Goal: Task Accomplishment & Management: Manage account settings

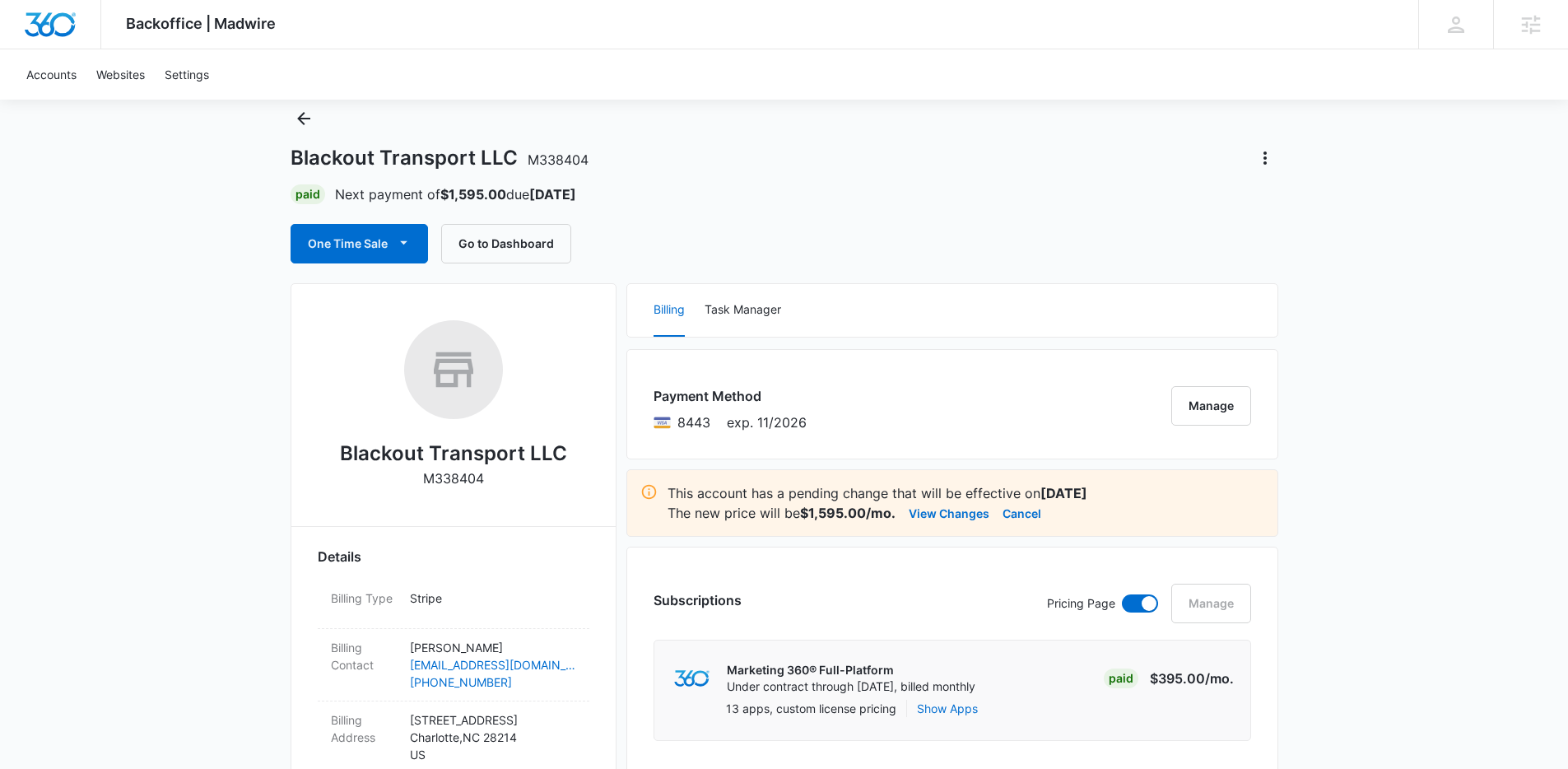
scroll to position [54, 0]
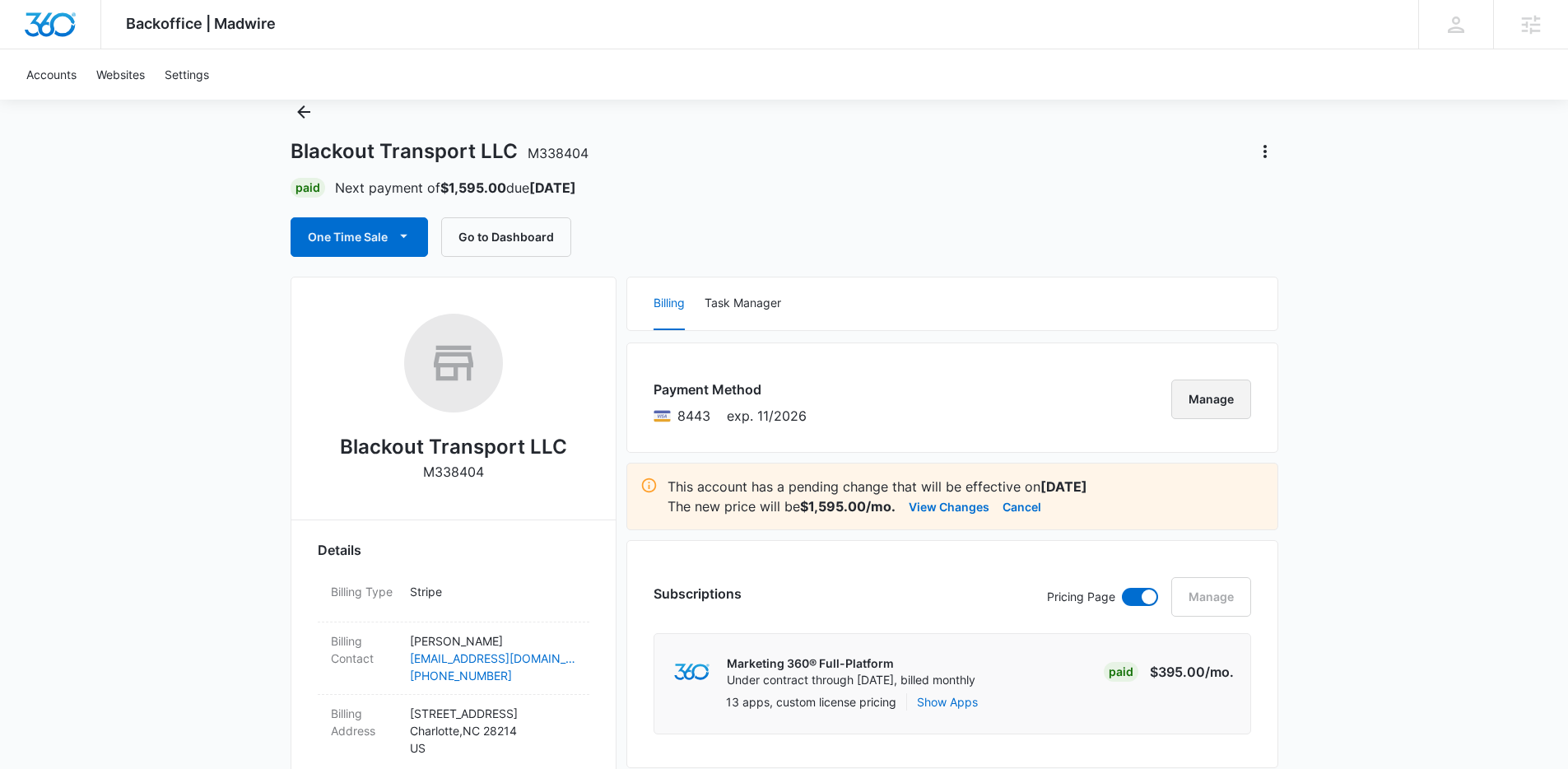
click at [1211, 405] on button "Manage" at bounding box center [1211, 399] width 80 height 39
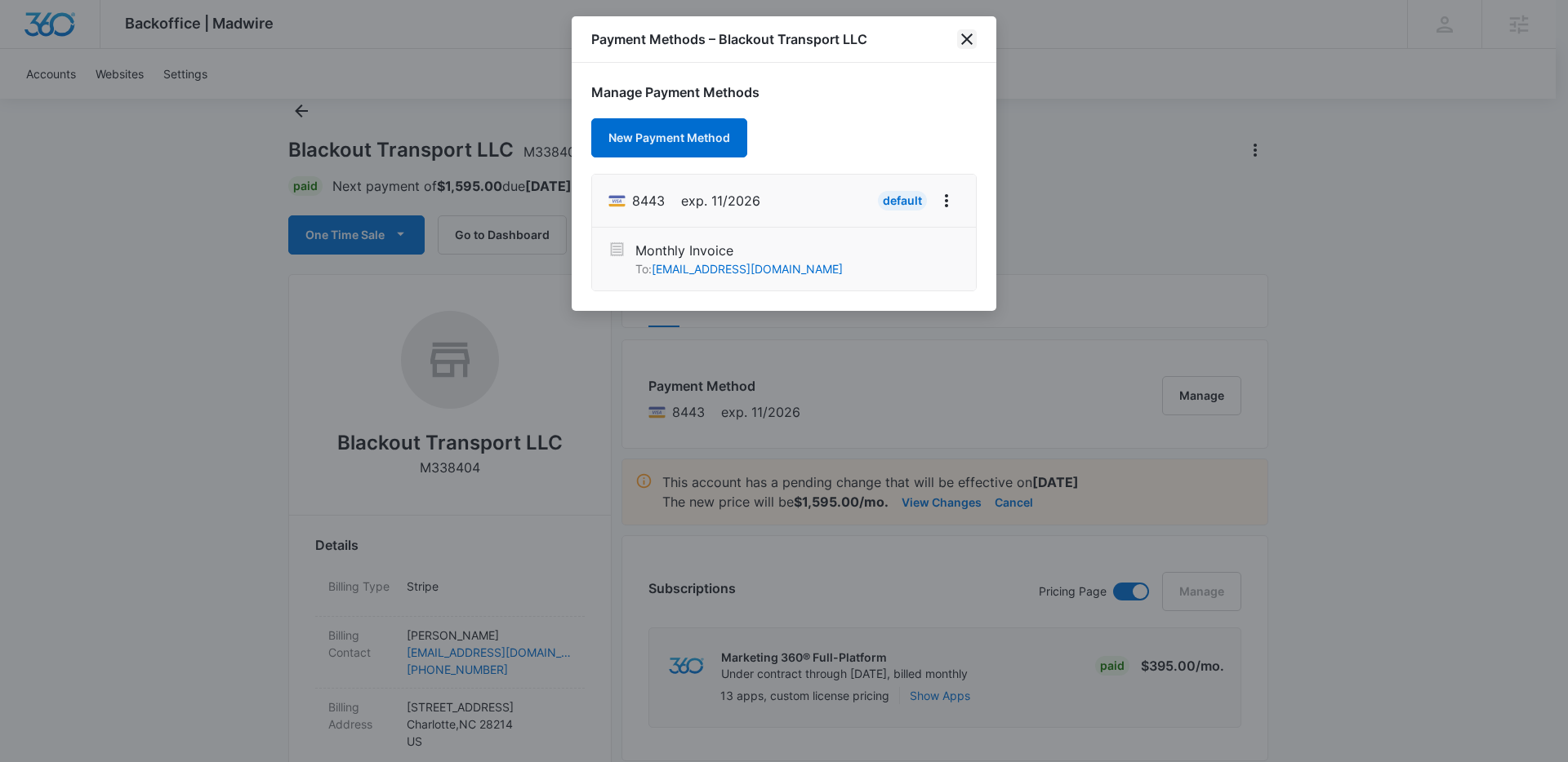
click at [972, 46] on icon "close" at bounding box center [967, 39] width 20 height 19
